Goal: Task Accomplishment & Management: Complete application form

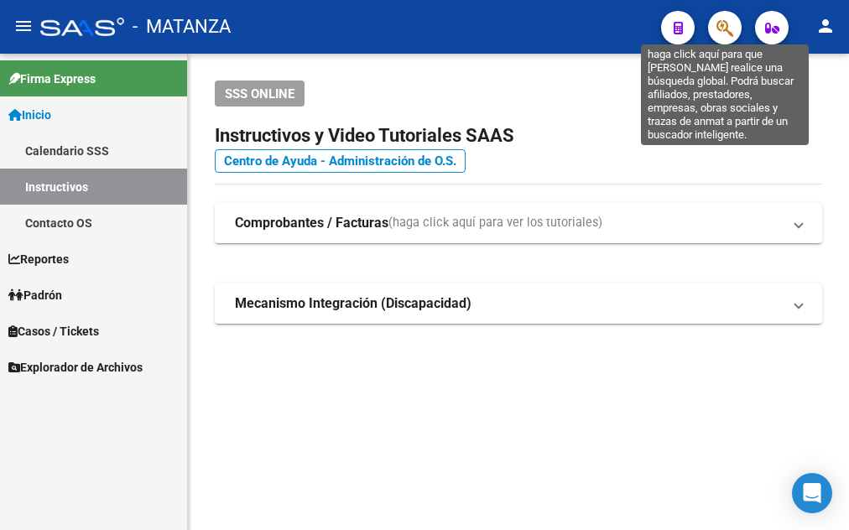
click at [727, 28] on icon "button" at bounding box center [725, 27] width 17 height 19
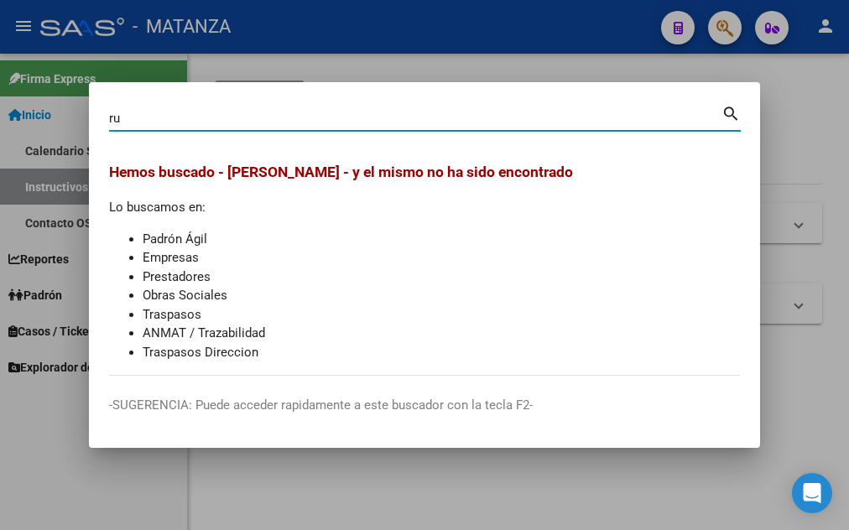
type input "r"
type input "R"
type input "[PERSON_NAME]"
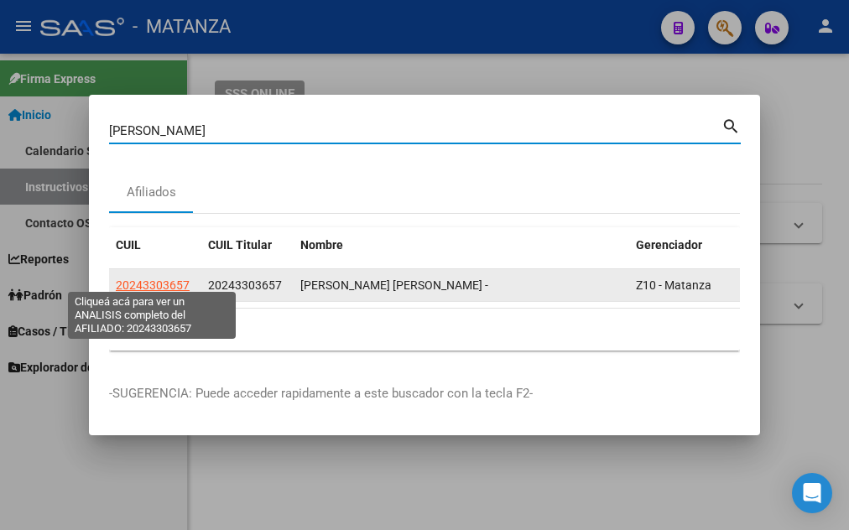
click at [138, 281] on span "20243303657" at bounding box center [153, 285] width 74 height 13
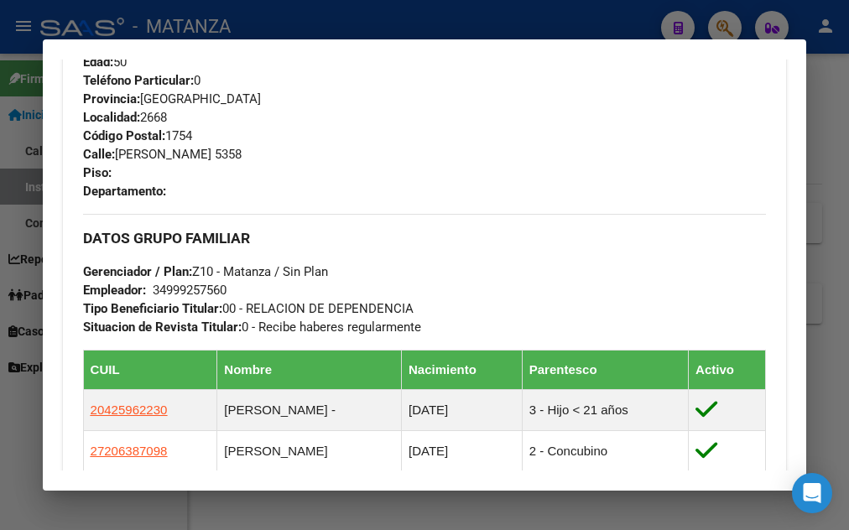
scroll to position [997, 0]
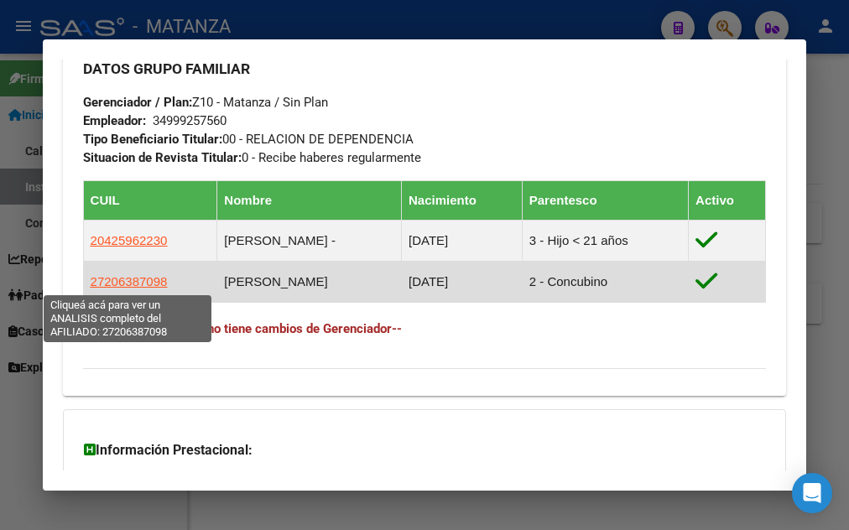
click at [113, 284] on span "27206387098" at bounding box center [129, 281] width 77 height 14
type textarea "27206387098"
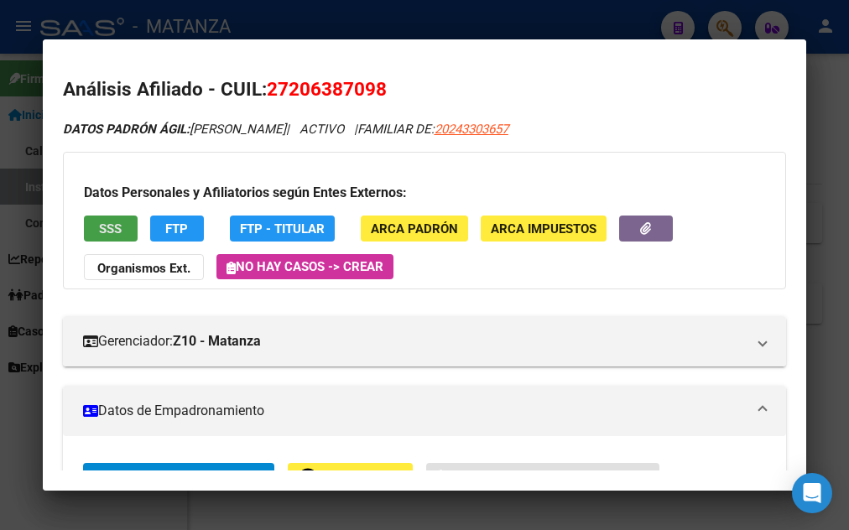
click at [112, 232] on span "SSS" at bounding box center [110, 228] width 23 height 15
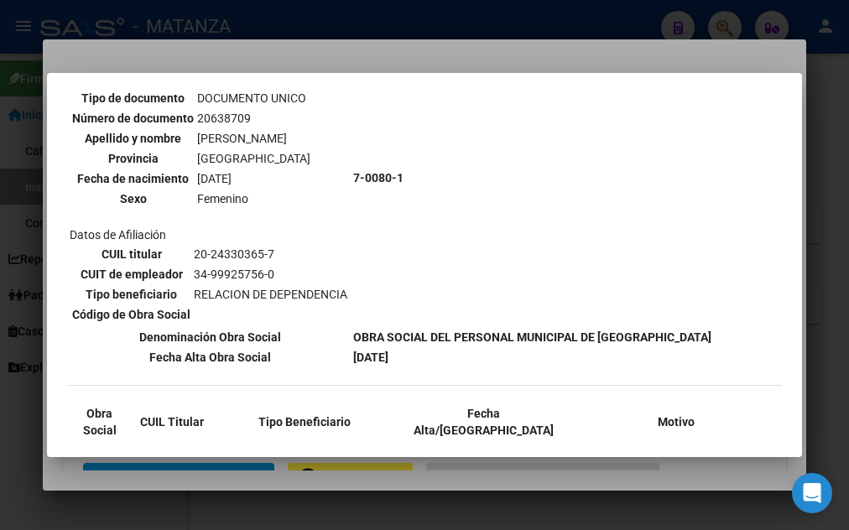
scroll to position [561, 0]
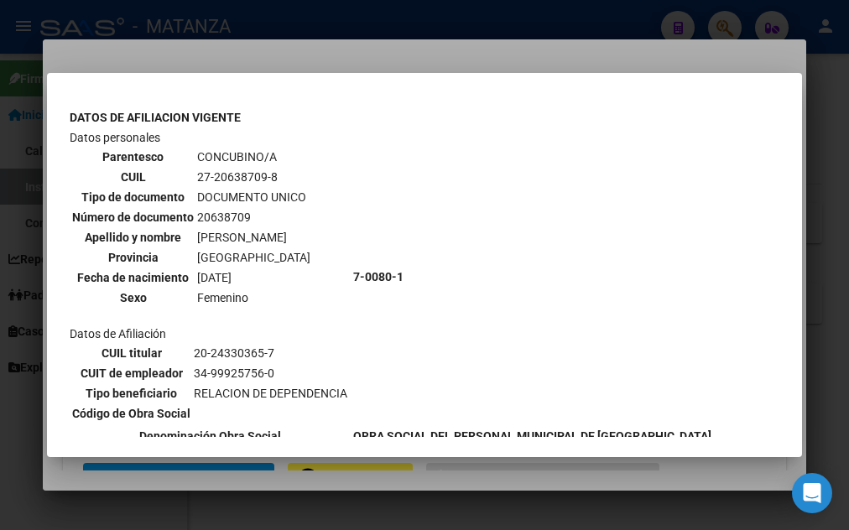
click at [406, 52] on div at bounding box center [424, 265] width 849 height 530
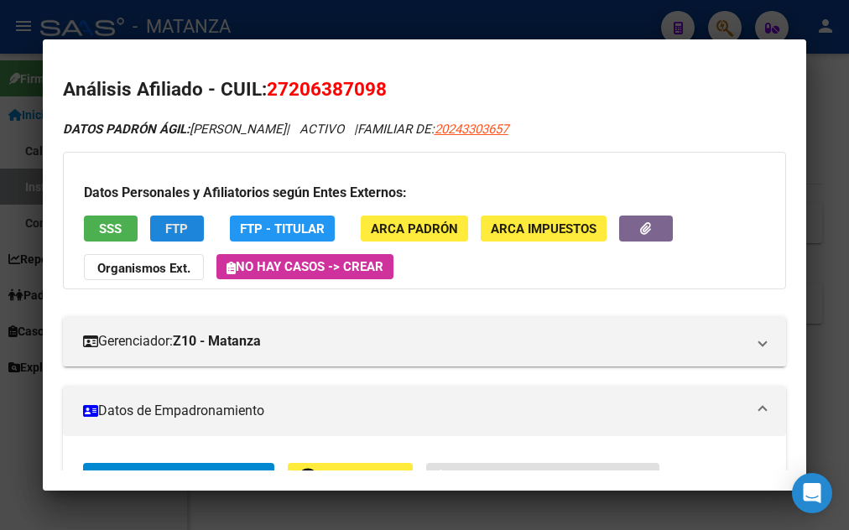
click at [189, 224] on button "FTP" at bounding box center [177, 229] width 54 height 26
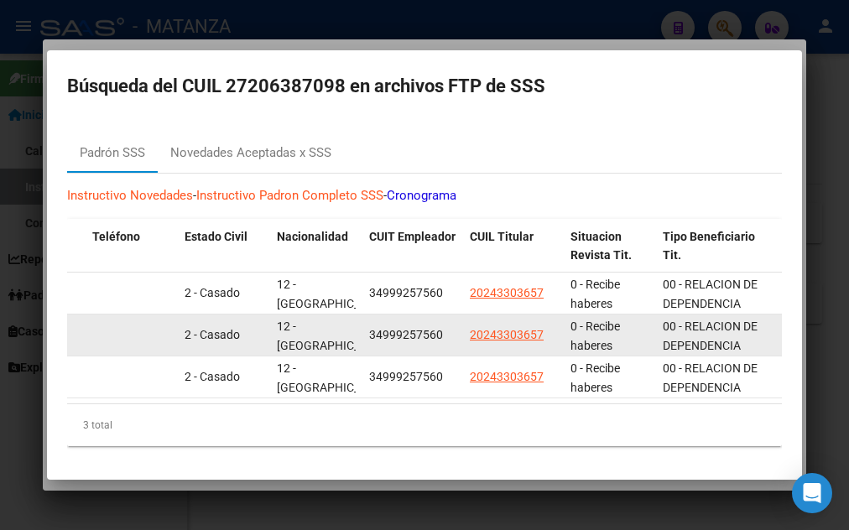
scroll to position [10, 0]
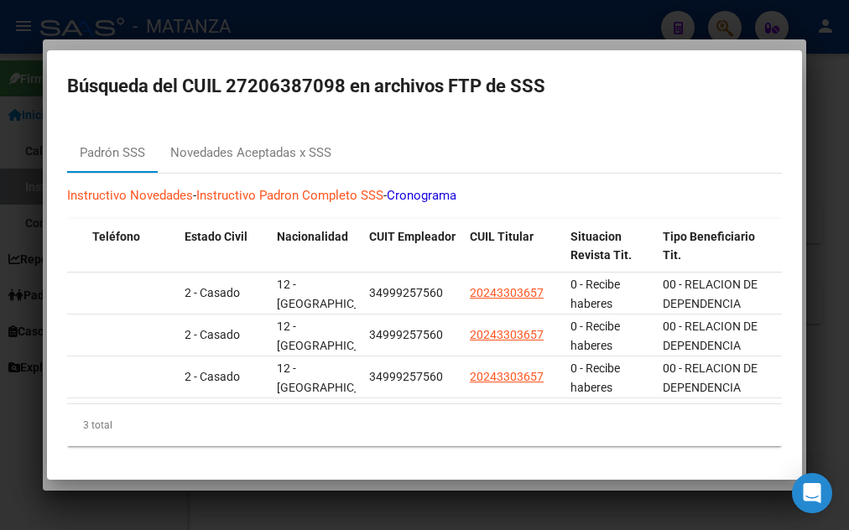
click at [409, 34] on div at bounding box center [424, 265] width 849 height 530
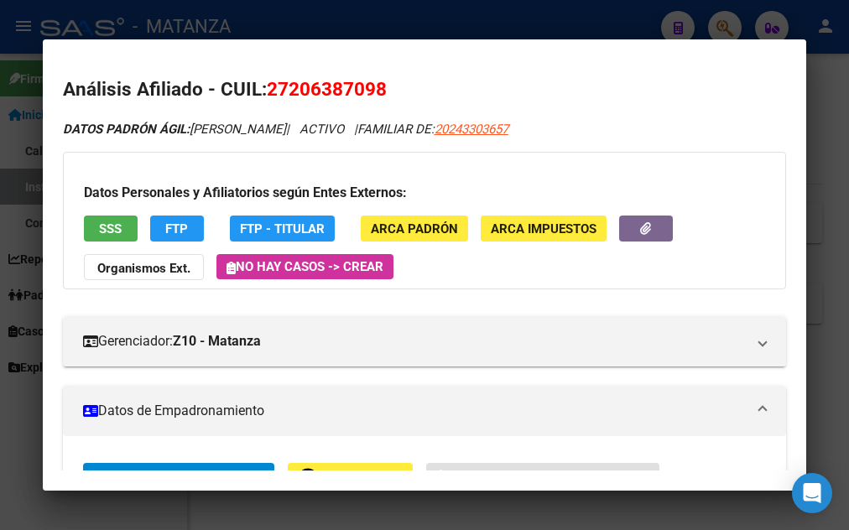
click at [438, 230] on span "ARCA Padrón" at bounding box center [414, 228] width 87 height 15
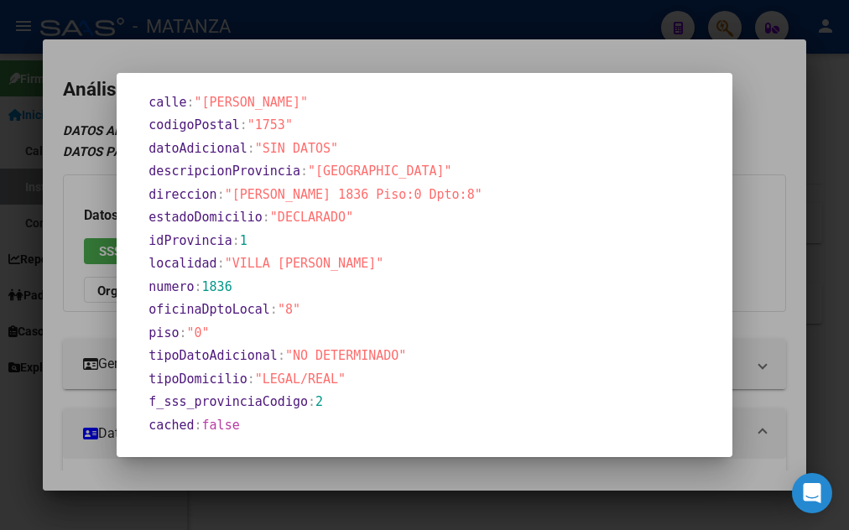
scroll to position [1053, 0]
click at [471, 62] on div at bounding box center [424, 265] width 849 height 530
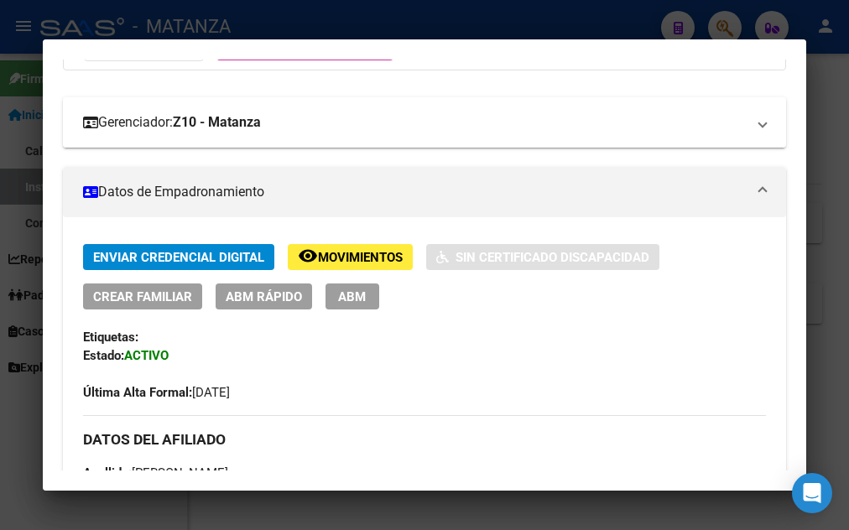
scroll to position [272, 0]
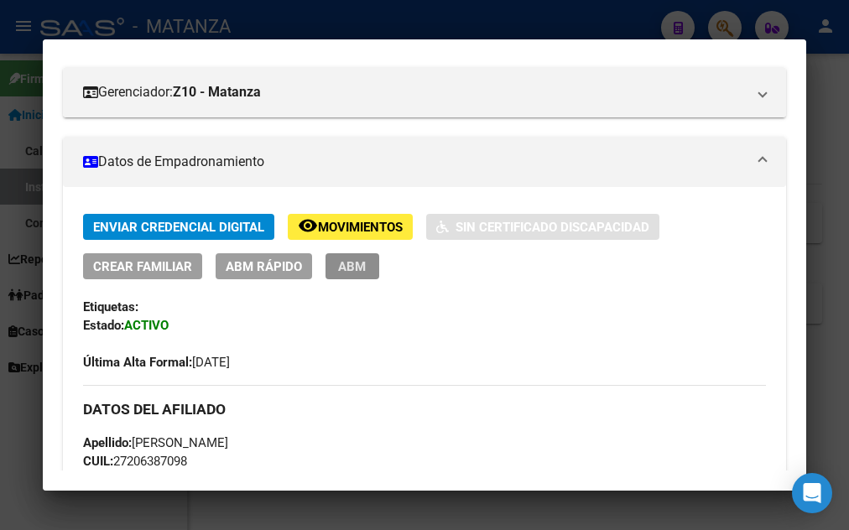
drag, startPoint x: 349, startPoint y: 278, endPoint x: 345, endPoint y: 269, distance: 9.4
click at [348, 273] on button "ABM" at bounding box center [353, 266] width 54 height 26
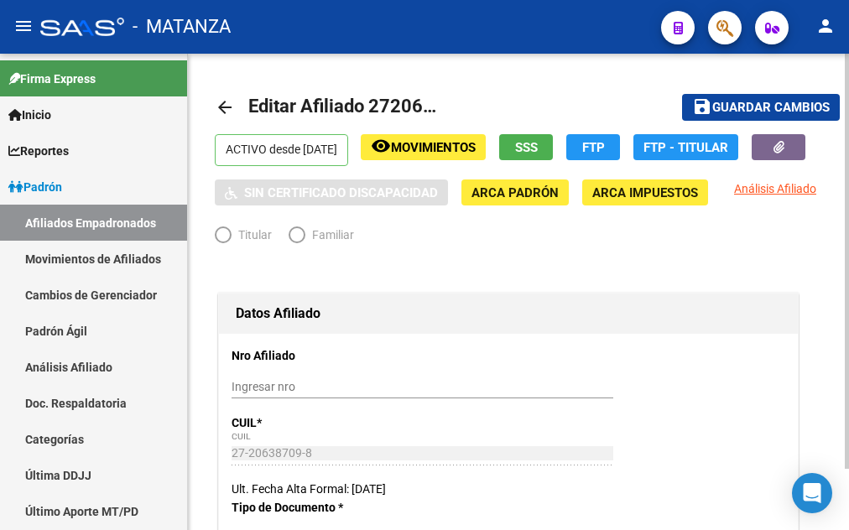
radio input "true"
type input "34-99925756-0"
click at [460, 153] on span "Movimientos" at bounding box center [433, 147] width 85 height 15
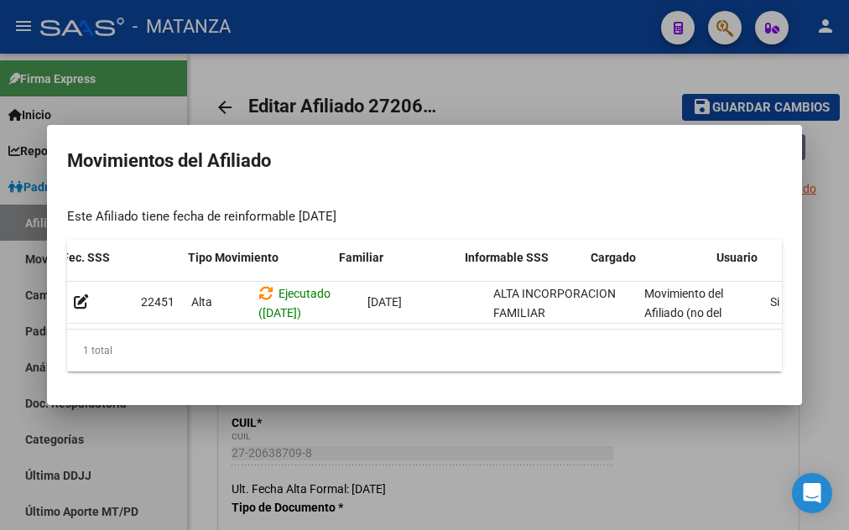
scroll to position [0, 359]
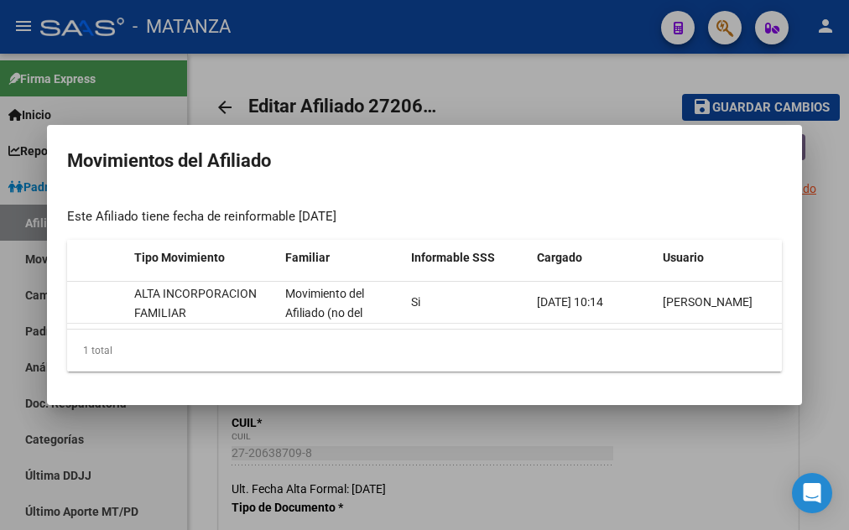
click at [477, 76] on div at bounding box center [424, 265] width 849 height 530
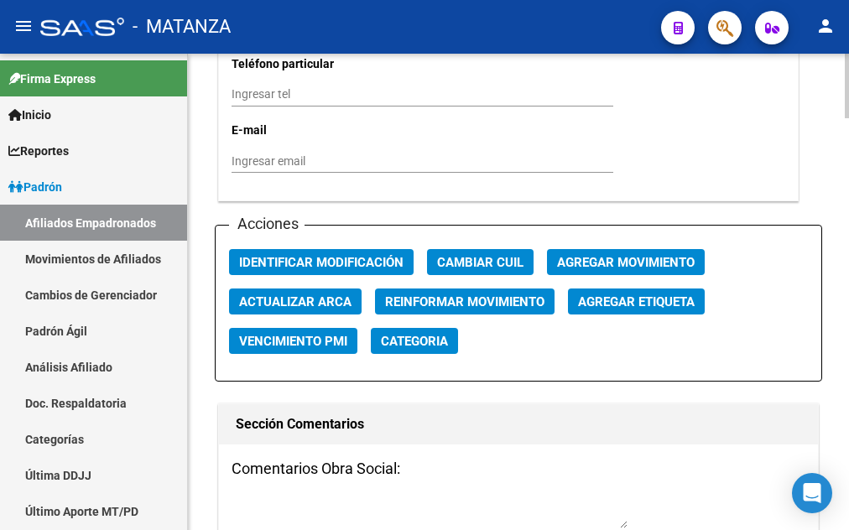
scroll to position [1968, 0]
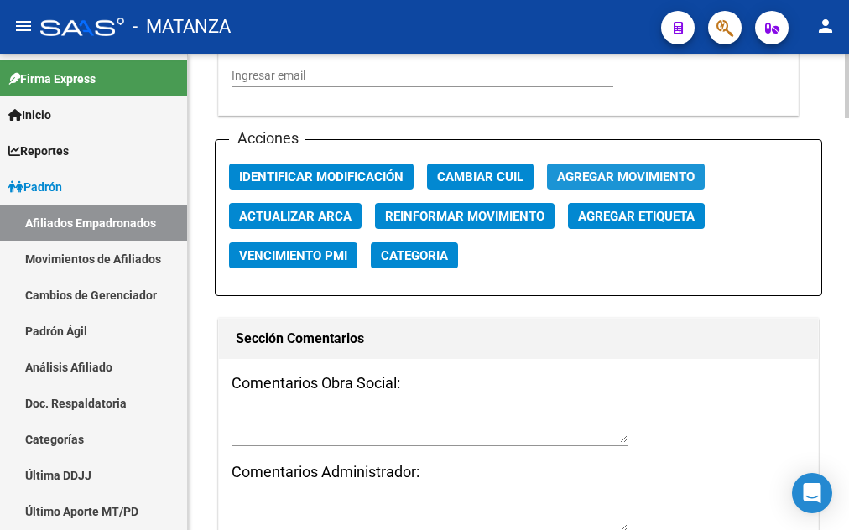
click at [651, 185] on span "Agregar Movimiento" at bounding box center [626, 176] width 138 height 15
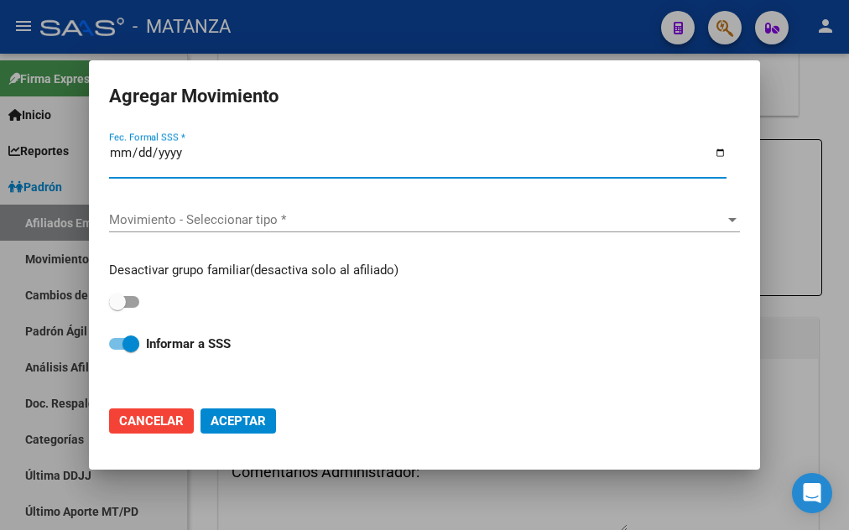
click at [283, 227] on div "Movimiento - Seleccionar tipo * Movimiento - Seleccionar tipo *" at bounding box center [424, 227] width 631 height 41
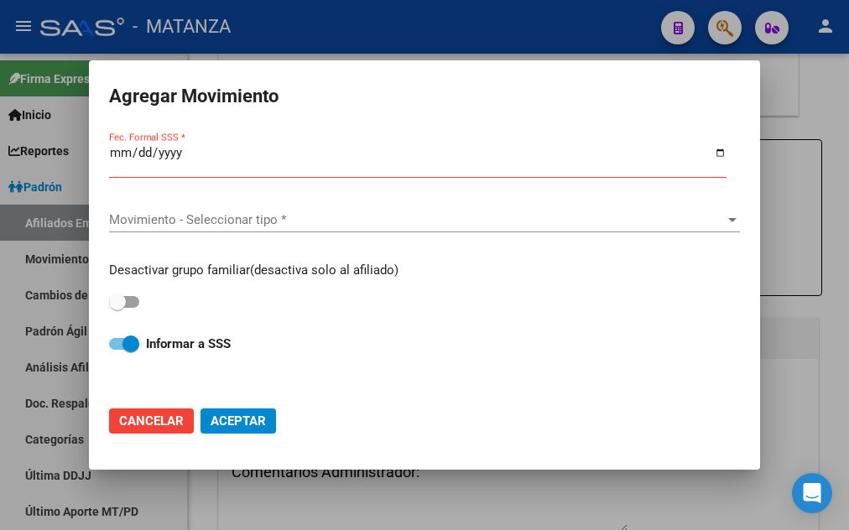
click at [287, 224] on div "Movimiento - Seleccionar tipo * Movimiento - Seleccionar tipo *" at bounding box center [424, 219] width 631 height 25
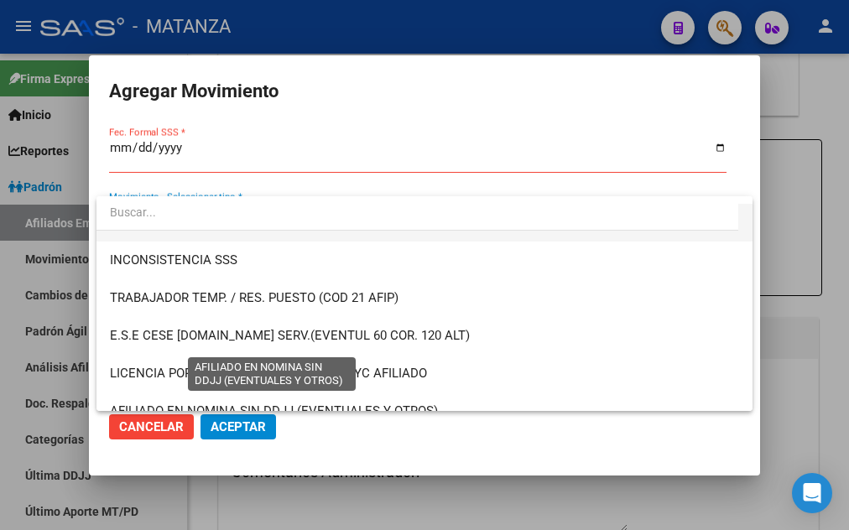
scroll to position [725, 0]
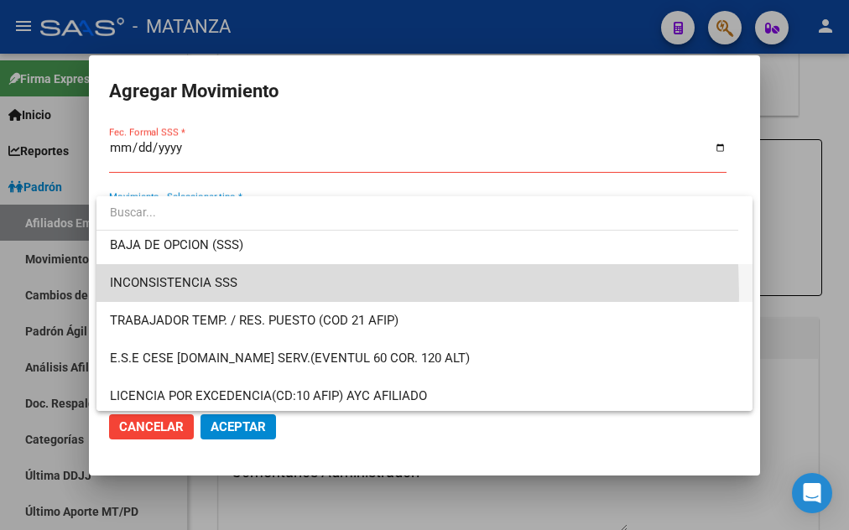
click at [183, 295] on span "INCONSISTENCIA SSS" at bounding box center [424, 283] width 629 height 38
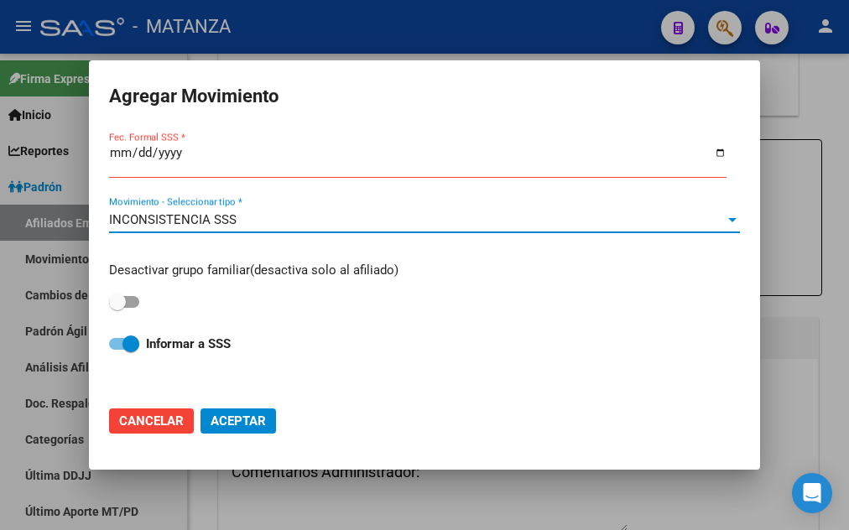
click at [116, 153] on div "Fec. Formal SSS *" at bounding box center [418, 161] width 618 height 36
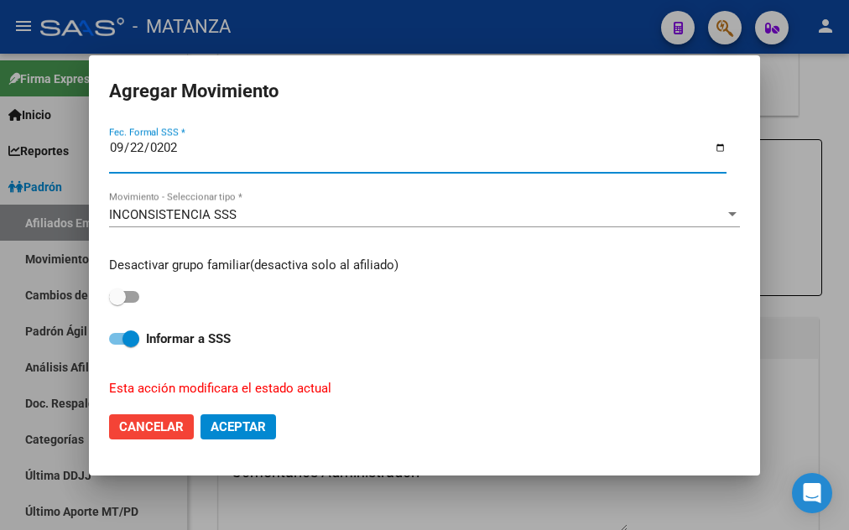
type input "[DATE]"
click at [120, 292] on span at bounding box center [117, 297] width 17 height 17
click at [117, 303] on input "checkbox" at bounding box center [117, 303] width 1 height 1
checkbox input "true"
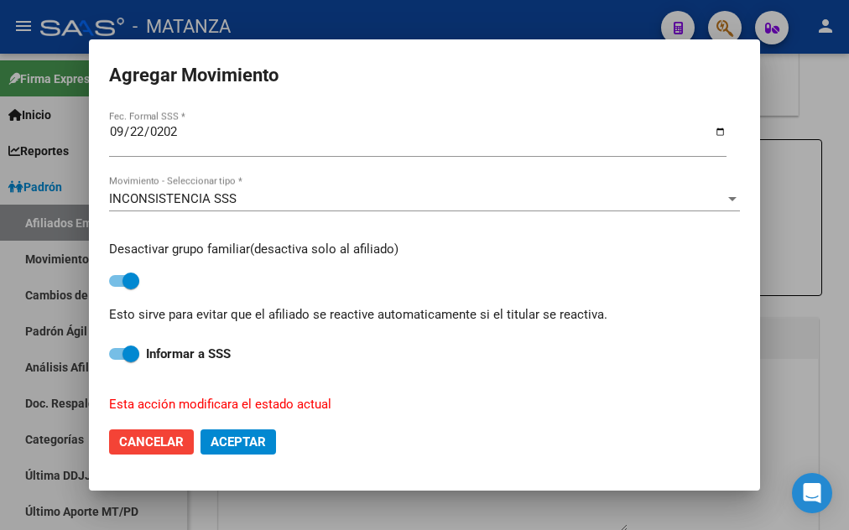
click at [239, 435] on span "Aceptar" at bounding box center [238, 442] width 55 height 15
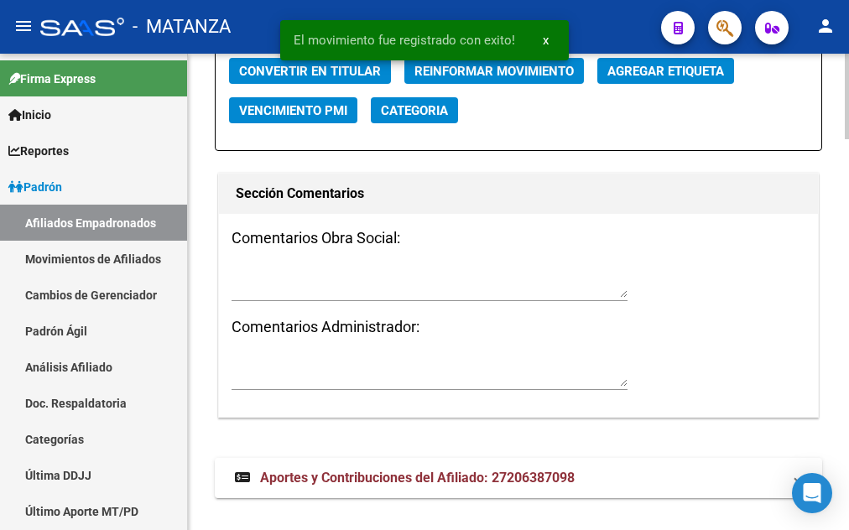
scroll to position [1883, 0]
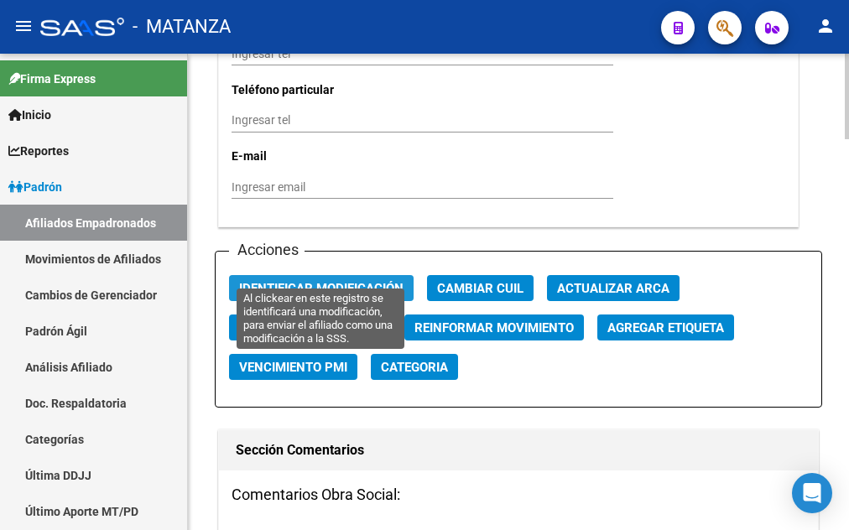
click at [325, 281] on span "Identificar Modificación" at bounding box center [321, 288] width 164 height 15
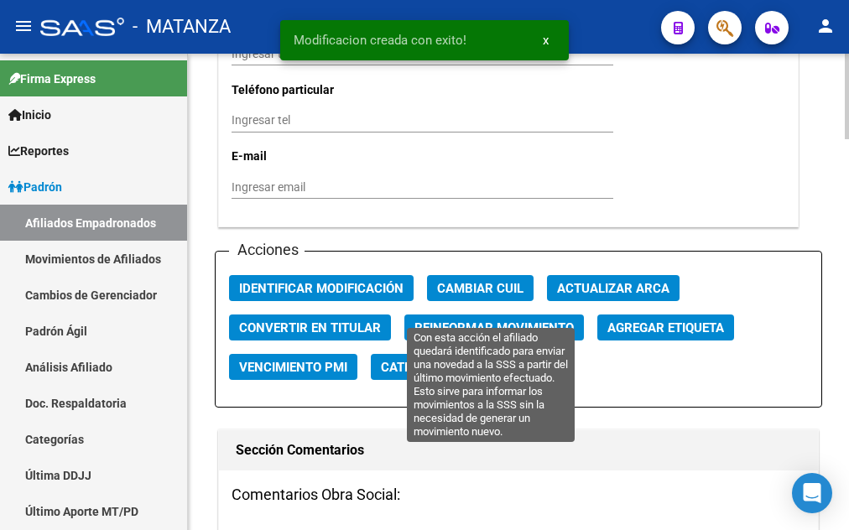
click at [498, 321] on span "Reinformar Movimiento" at bounding box center [493, 328] width 159 height 15
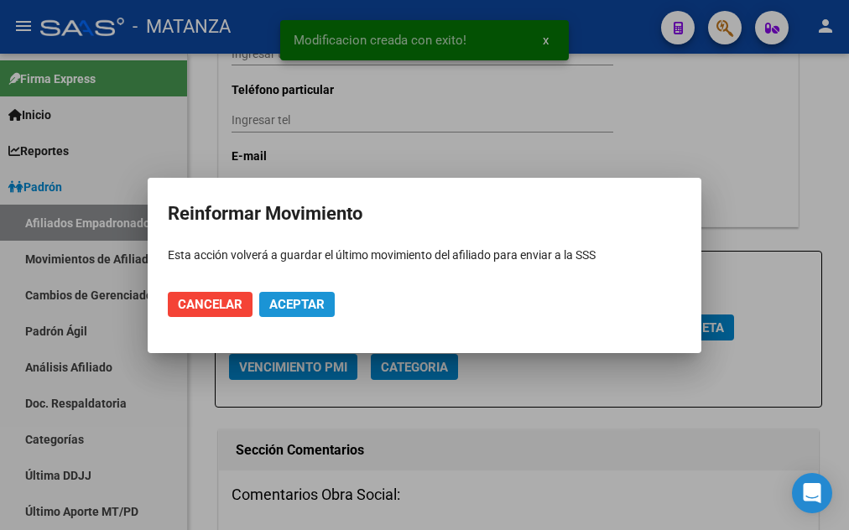
click at [297, 313] on button "Aceptar" at bounding box center [297, 304] width 76 height 25
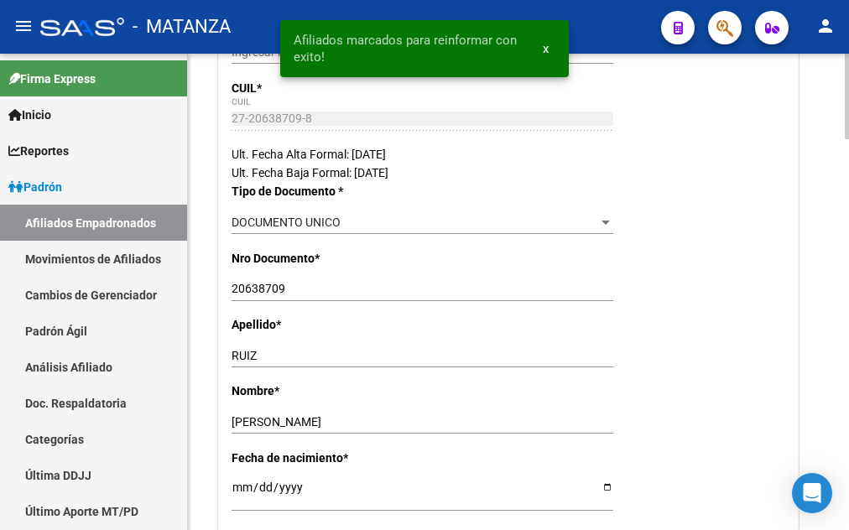
scroll to position [0, 0]
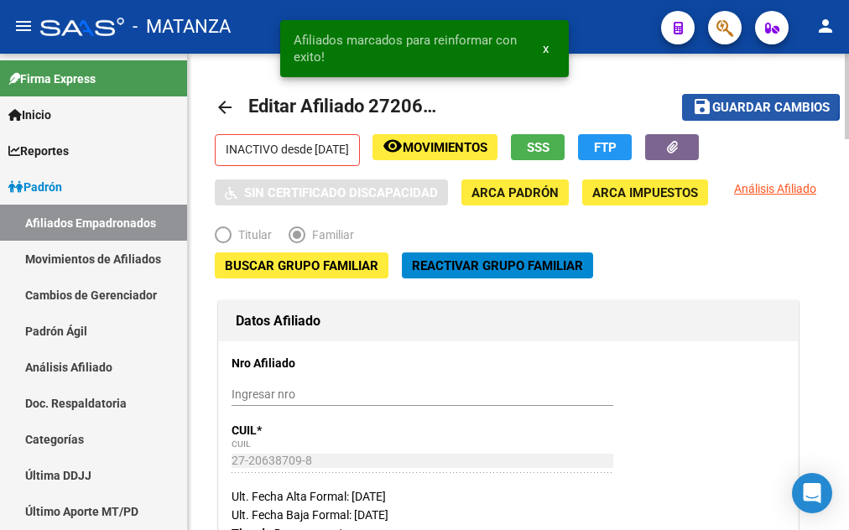
click at [761, 105] on span "Guardar cambios" at bounding box center [770, 108] width 117 height 15
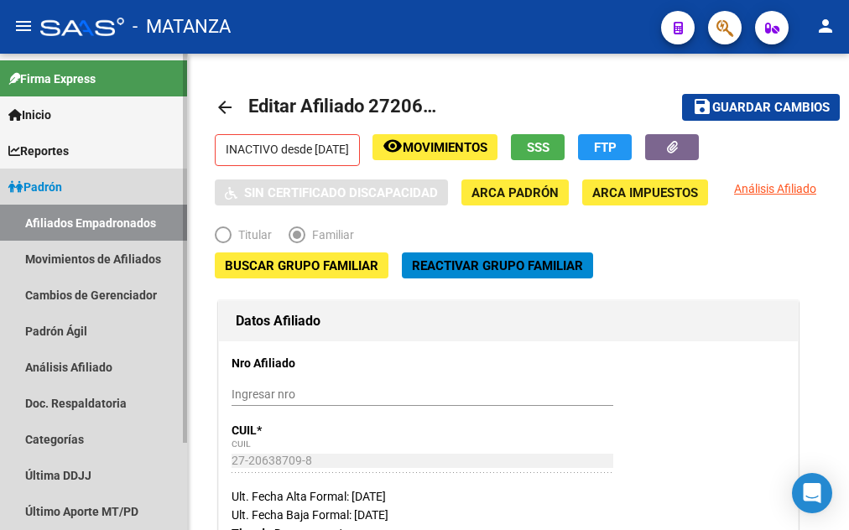
click at [96, 226] on link "Afiliados Empadronados" at bounding box center [93, 223] width 187 height 36
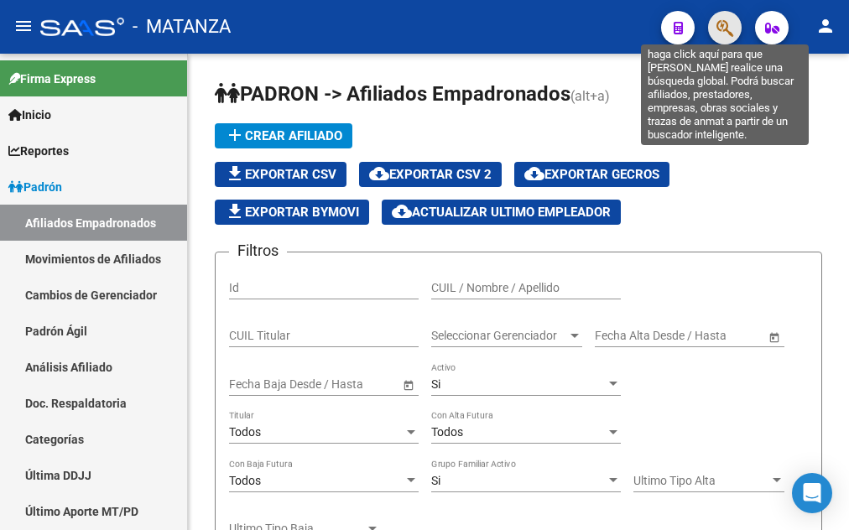
click at [722, 32] on icon "button" at bounding box center [725, 27] width 17 height 19
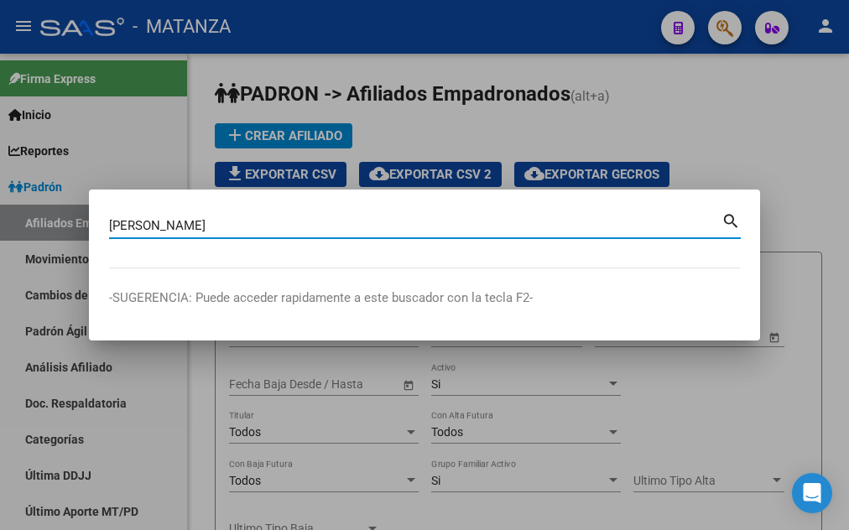
type input "[PERSON_NAME]"
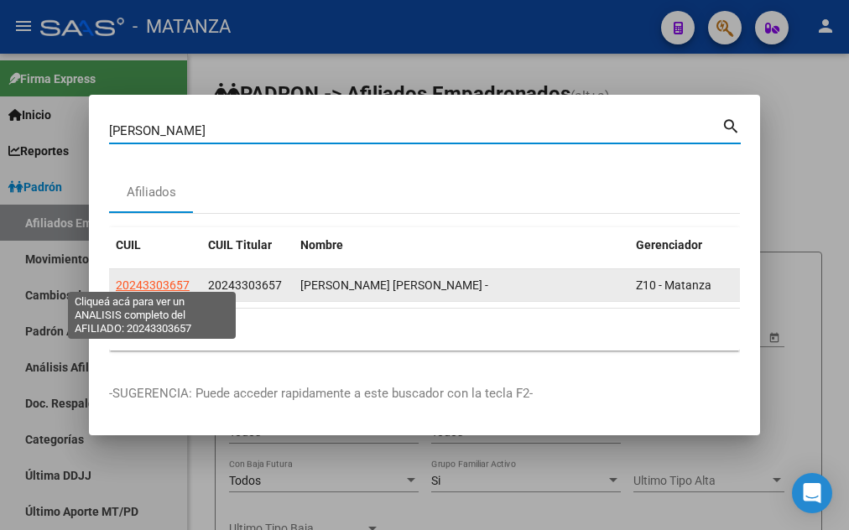
click at [169, 279] on span "20243303657" at bounding box center [153, 285] width 74 height 13
type textarea "20243303657"
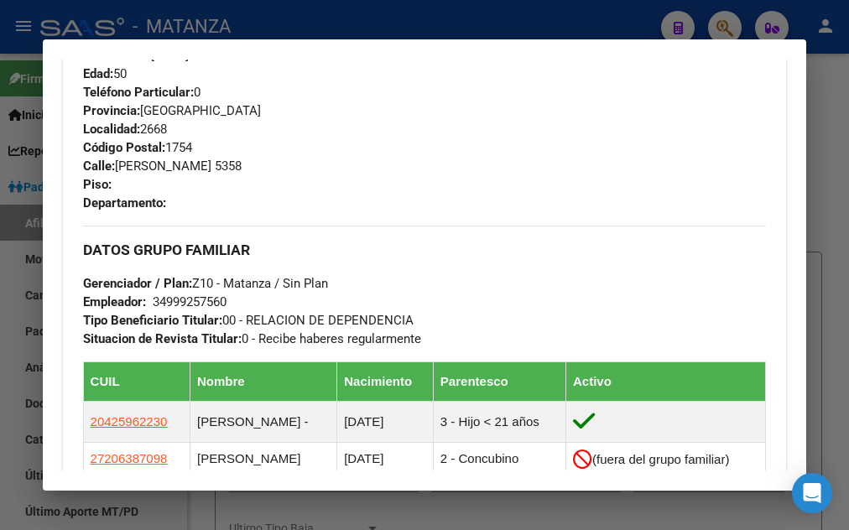
scroll to position [906, 0]
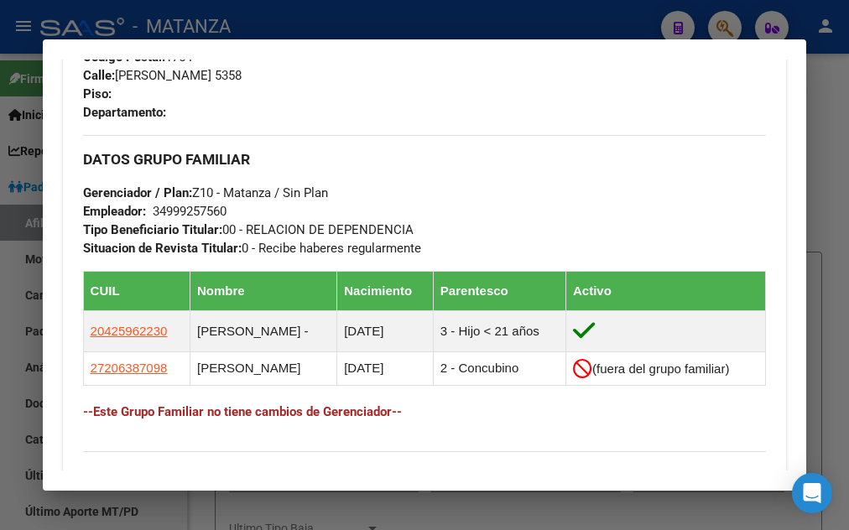
click at [401, 22] on div at bounding box center [424, 265] width 849 height 530
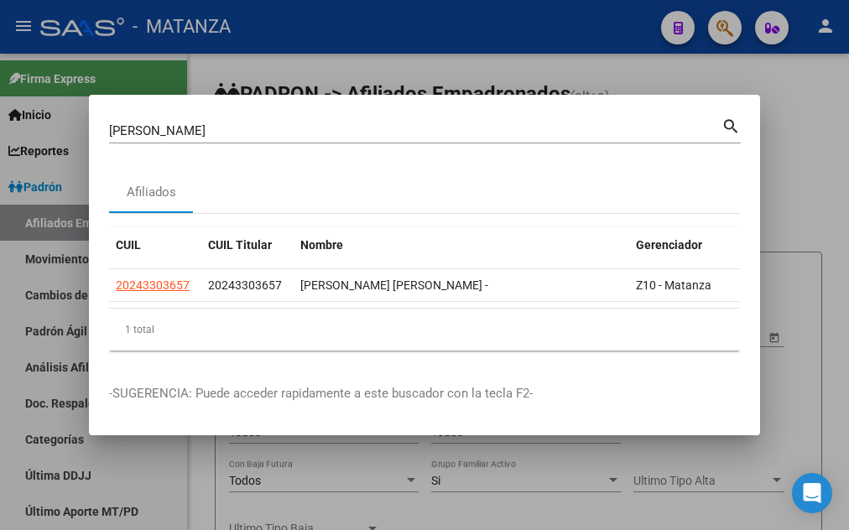
click at [420, 60] on div at bounding box center [424, 265] width 849 height 530
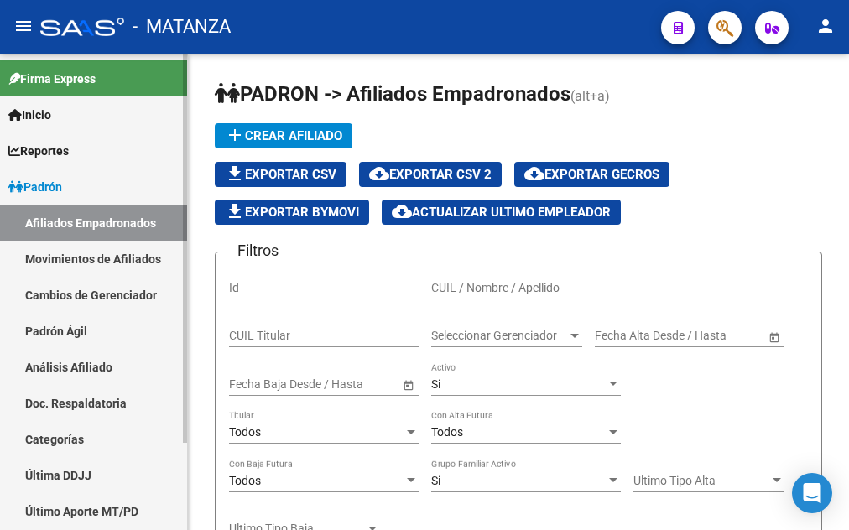
drag, startPoint x: 62, startPoint y: 254, endPoint x: 105, endPoint y: 258, distance: 43.0
click at [61, 253] on link "Movimientos de Afiliados" at bounding box center [93, 259] width 187 height 36
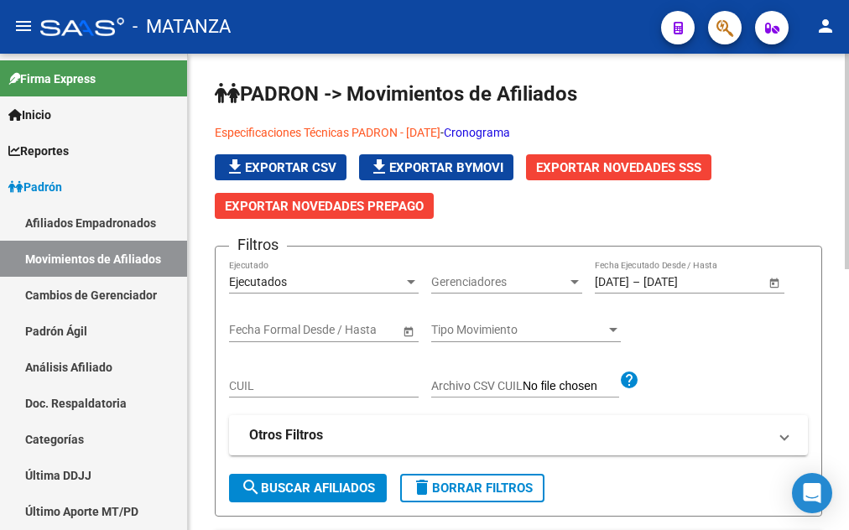
scroll to position [342, 0]
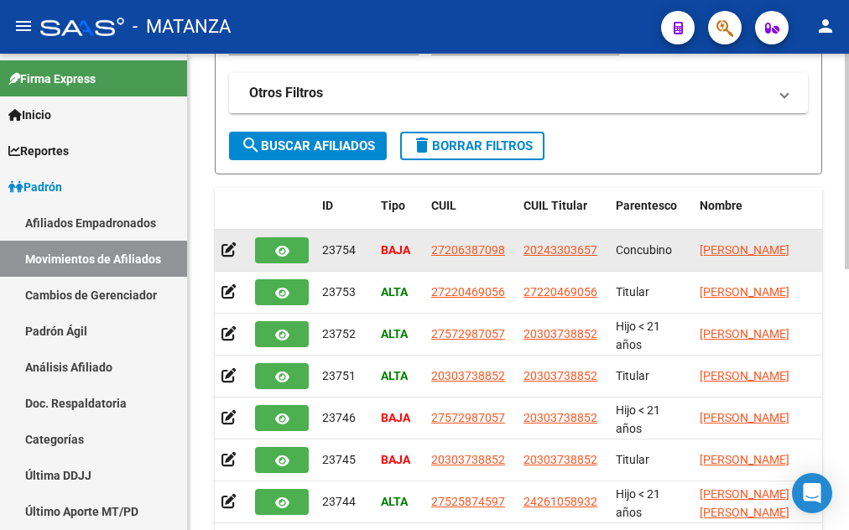
click at [285, 253] on icon "button" at bounding box center [282, 251] width 14 height 13
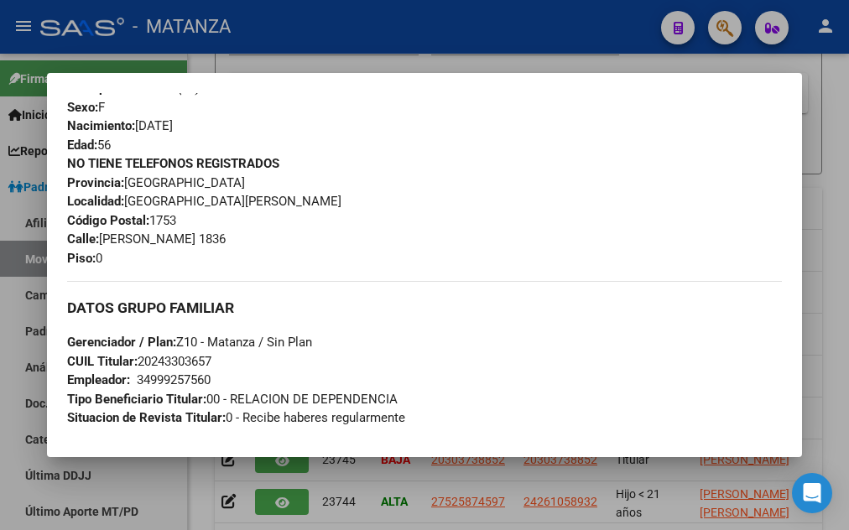
scroll to position [679, 0]
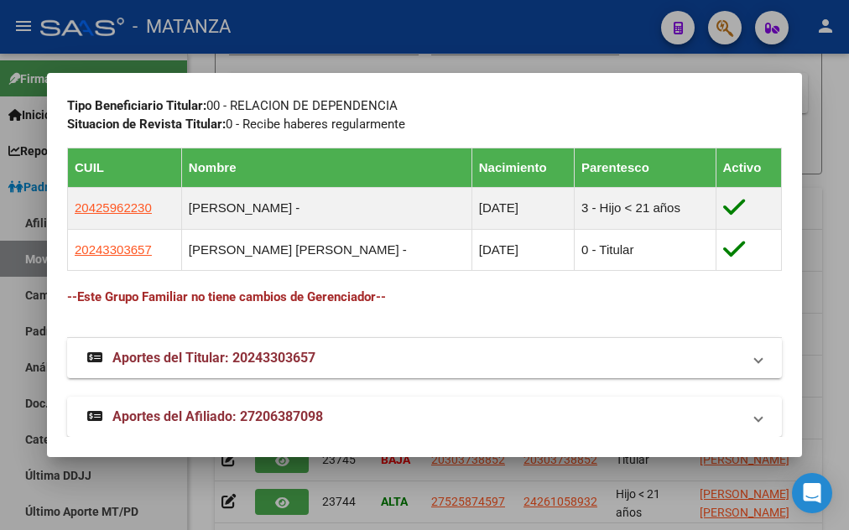
drag, startPoint x: 67, startPoint y: 217, endPoint x: 293, endPoint y: 120, distance: 245.8
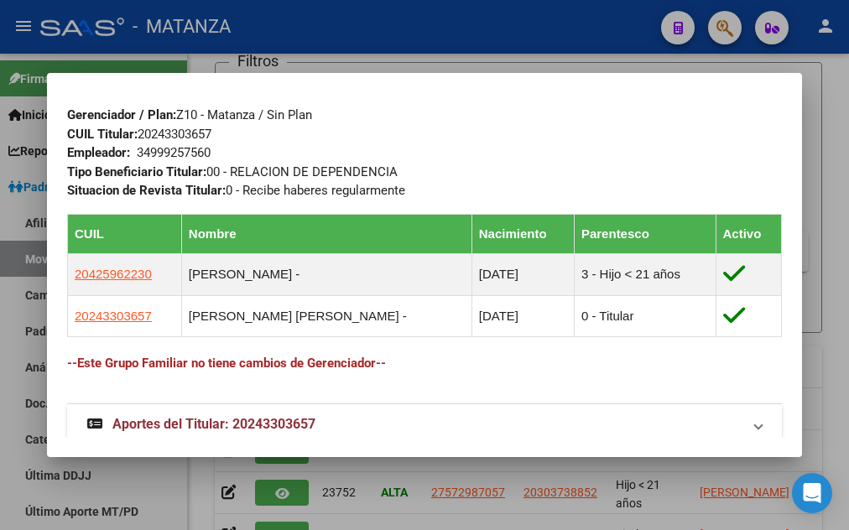
click at [415, 55] on div at bounding box center [424, 265] width 849 height 530
